Goal: Task Accomplishment & Management: Use online tool/utility

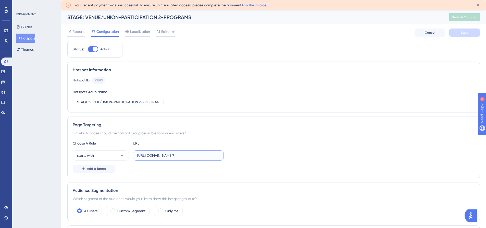
click at [183, 155] on input "[URL][DOMAIN_NAME]?" at bounding box center [178, 156] width 82 height 6
click at [32, 25] on button "Guides" at bounding box center [24, 26] width 16 height 9
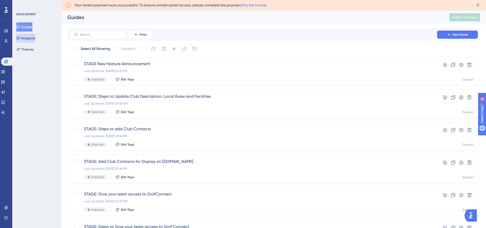
click at [33, 36] on button "Hotspots" at bounding box center [25, 38] width 19 height 9
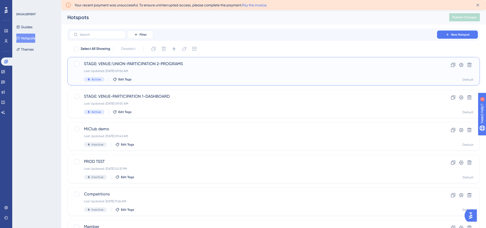
click at [148, 71] on div "Last Updated: Aug 18 2025, 09:56 AM" at bounding box center [253, 71] width 338 height 4
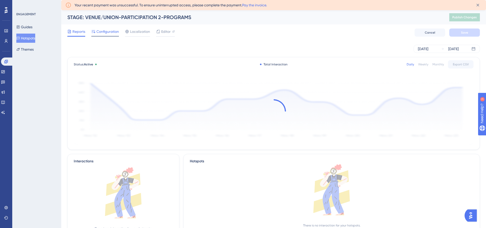
click at [109, 34] on span "Configuration" at bounding box center [107, 32] width 22 height 6
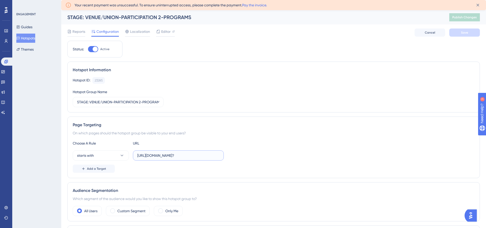
click at [165, 158] on input "[URL][DOMAIN_NAME]?" at bounding box center [178, 156] width 82 height 6
click at [34, 39] on button "Hotspots" at bounding box center [25, 38] width 19 height 9
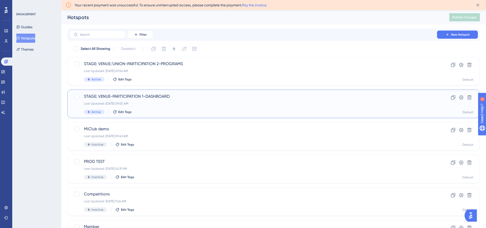
click at [157, 100] on div "STAGE: VENUE-PARTICIPATION 1-DASHBOARD Last Updated: Aug 18 2025, 09:55 AM Acti…" at bounding box center [253, 104] width 338 height 21
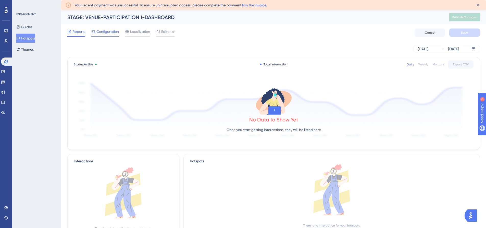
click at [109, 32] on span "Configuration" at bounding box center [107, 32] width 22 height 6
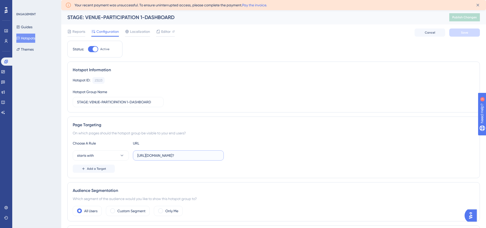
click at [164, 158] on input "https://participation.aus.apps.stage.dotgolf.com.au/dashboard?" at bounding box center [178, 156] width 82 height 6
